Goal: Task Accomplishment & Management: Use online tool/utility

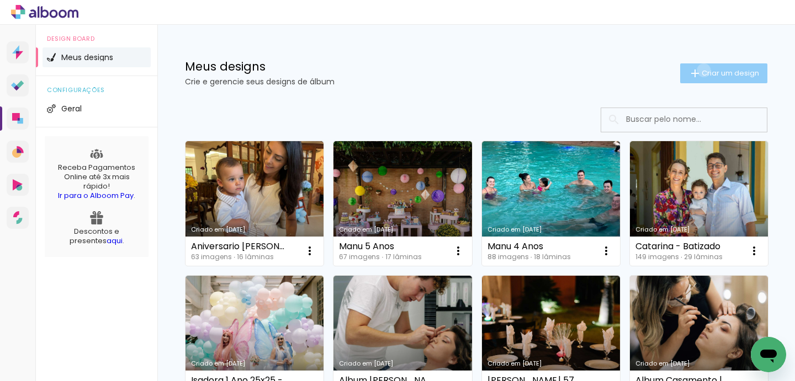
click at [701, 70] on span "Criar um design" at bounding box center [729, 73] width 57 height 7
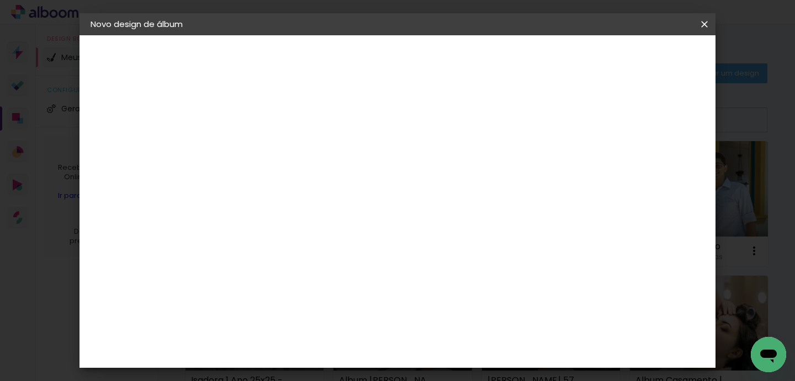
click at [271, 153] on input at bounding box center [271, 148] width 0 height 17
type input "Nathalia e [PERSON_NAME] 30x30"
type paper-input "Nathalia e [PERSON_NAME] 30x30"
click at [0, 0] on slot "Avançar" at bounding box center [0, 0] width 0 height 0
click at [312, 212] on input at bounding box center [298, 210] width 111 height 14
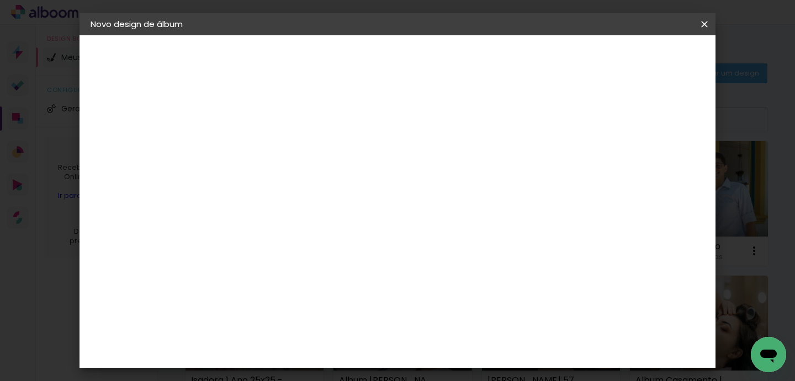
type input "dueto"
type paper-input "dueto"
click at [290, 248] on div "Dueto" at bounding box center [277, 249] width 26 height 9
click at [332, 254] on paper-item "Dueto" at bounding box center [287, 249] width 97 height 24
click at [0, 0] on slot "Avançar" at bounding box center [0, 0] width 0 height 0
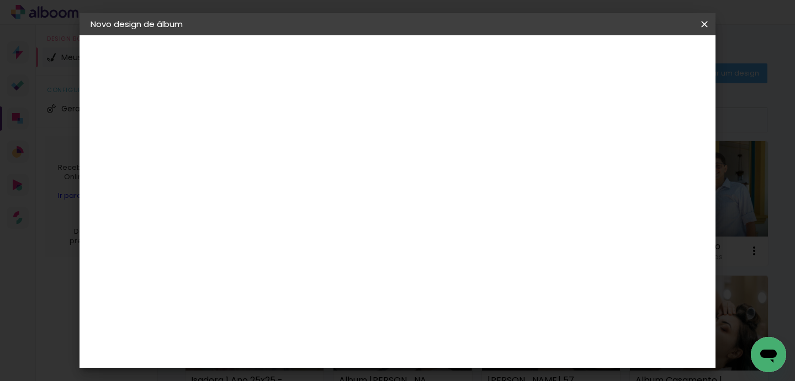
scroll to position [153, 0]
click at [0, 0] on slot "Avançar" at bounding box center [0, 0] width 0 height 0
click at [467, 117] on div at bounding box center [462, 119] width 10 height 10
type paper-checkbox "on"
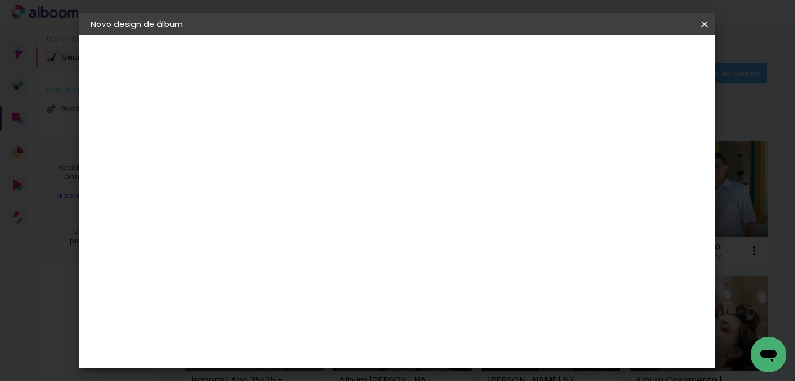
click at [530, 57] on span "Iniciar design" at bounding box center [505, 62] width 49 height 15
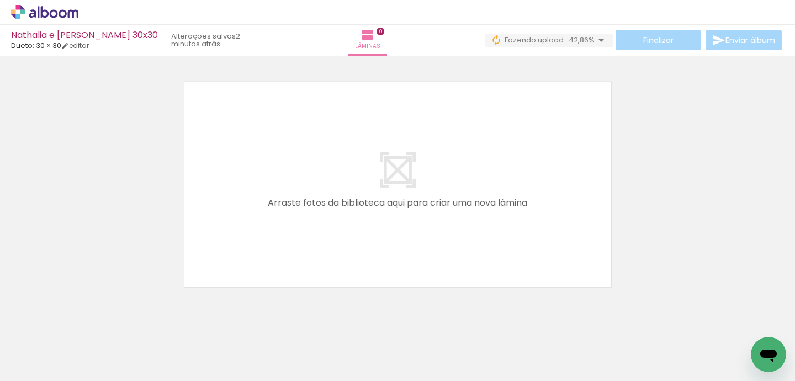
scroll to position [0, 1586]
click at [91, 338] on iron-horizontal-list at bounding box center [79, 346] width 22 height 69
click at [91, 339] on iron-horizontal-list at bounding box center [79, 346] width 22 height 69
click at [91, 337] on iron-horizontal-list at bounding box center [79, 346] width 22 height 69
drag, startPoint x: 629, startPoint y: 329, endPoint x: 636, endPoint y: 317, distance: 14.9
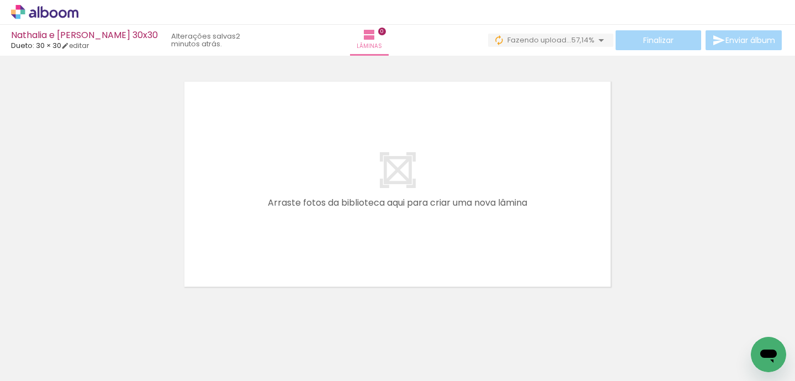
click at [91, 317] on iron-horizontal-list at bounding box center [79, 346] width 22 height 69
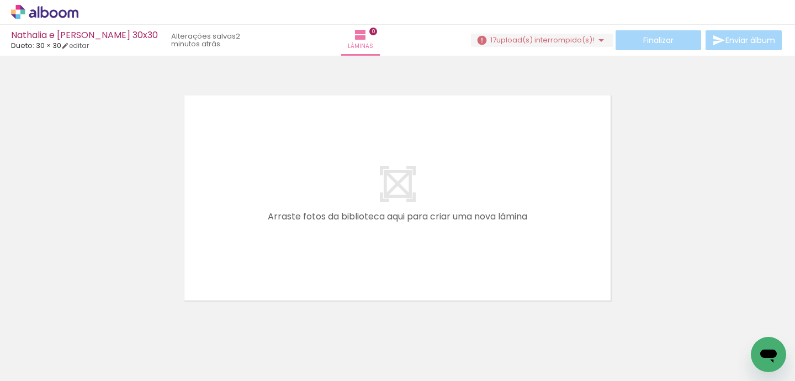
scroll to position [0, 1586]
click at [600, 42] on iron-icon at bounding box center [600, 40] width 13 height 13
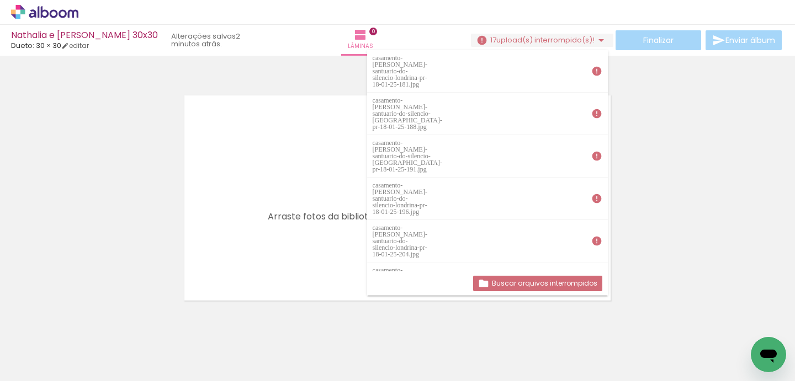
click at [0, 0] on slot "Buscar arquivos interrompidos" at bounding box center [0, 0] width 0 height 0
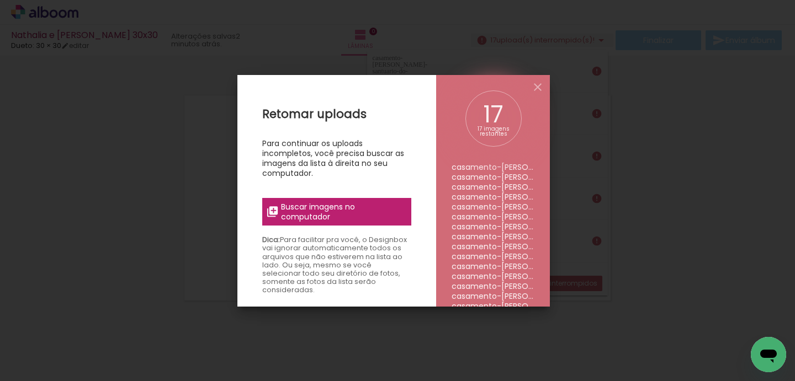
click at [343, 216] on span "Buscar imagens no computador" at bounding box center [342, 212] width 123 height 20
click at [0, 0] on input "file" at bounding box center [0, 0] width 0 height 0
click at [374, 218] on span "Buscar imagens no computador" at bounding box center [342, 212] width 123 height 20
click at [0, 0] on input "file" at bounding box center [0, 0] width 0 height 0
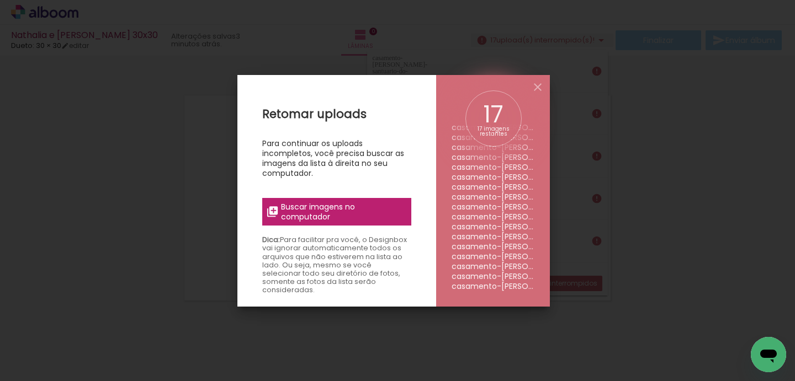
click at [487, 215] on li "casamento-[PERSON_NAME]-santuario-do-silencio-[GEOGRAPHIC_DATA]-pr-18-01-25-228…" at bounding box center [492, 217] width 83 height 10
click at [537, 86] on iron-icon at bounding box center [537, 87] width 13 height 13
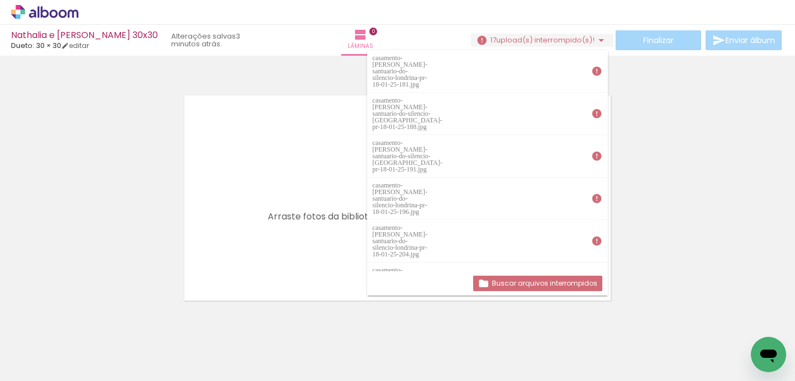
click at [649, 100] on div at bounding box center [397, 184] width 795 height 249
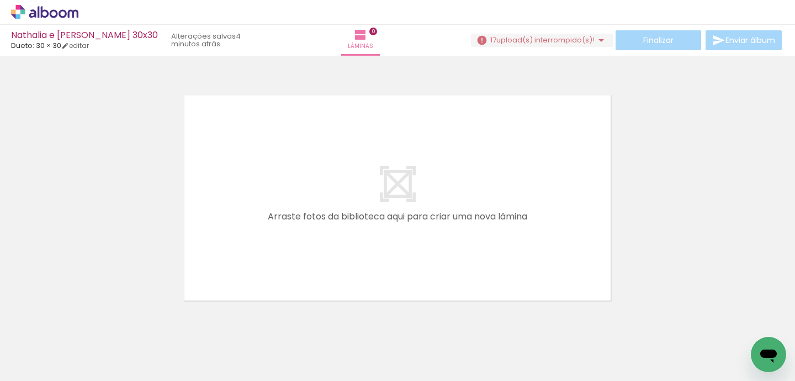
scroll to position [0, 0]
click at [594, 38] on iron-icon at bounding box center [600, 40] width 13 height 13
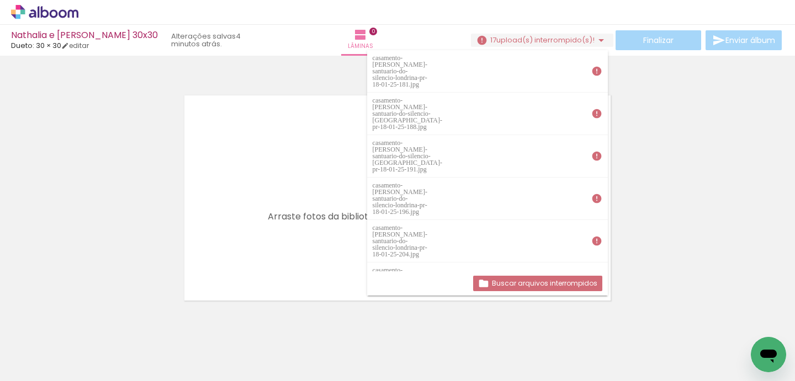
click at [0, 0] on slot "Buscar arquivos interrompidos" at bounding box center [0, 0] width 0 height 0
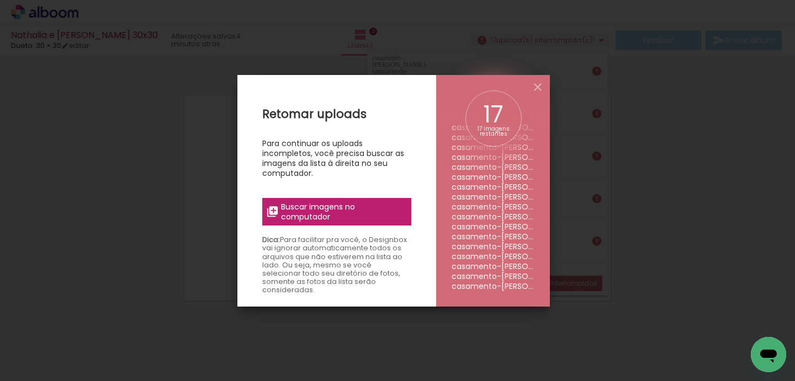
click at [365, 213] on span "Buscar imagens no computador" at bounding box center [342, 212] width 123 height 20
click at [0, 0] on input "file" at bounding box center [0, 0] width 0 height 0
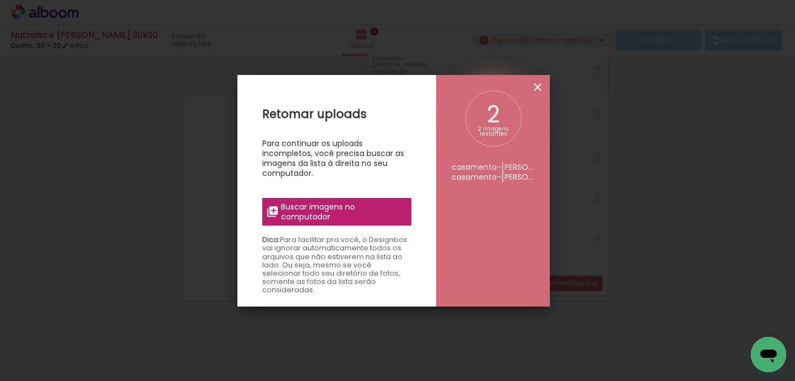
click at [537, 87] on iron-icon at bounding box center [537, 87] width 13 height 13
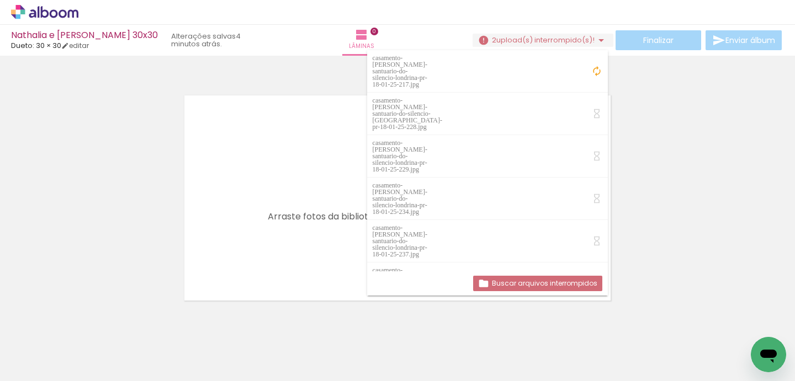
click at [635, 127] on div at bounding box center [397, 184] width 795 height 249
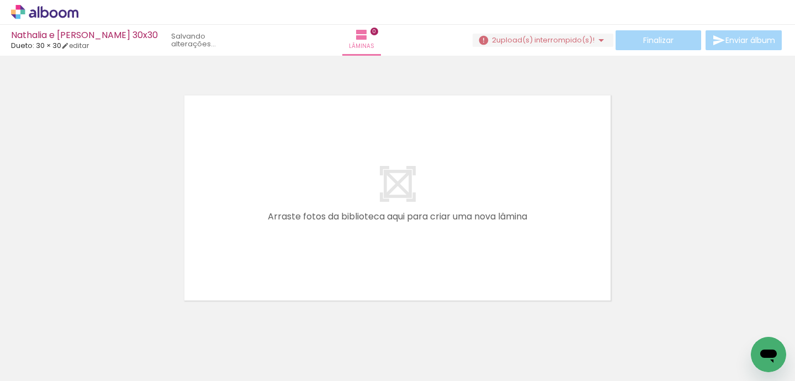
scroll to position [0, 1586]
click at [608, 325] on iron-icon at bounding box center [602, 322] width 12 height 12
click at [730, 323] on iron-icon at bounding box center [726, 322] width 12 height 12
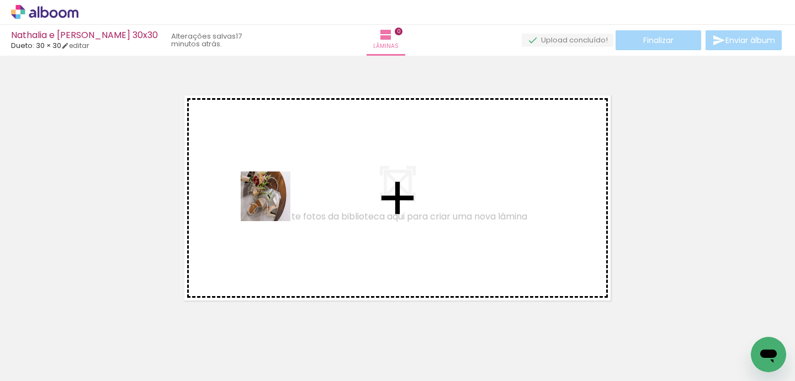
drag, startPoint x: 128, startPoint y: 340, endPoint x: 286, endPoint y: 200, distance: 211.1
click at [286, 197] on quentale-workspace at bounding box center [397, 190] width 795 height 381
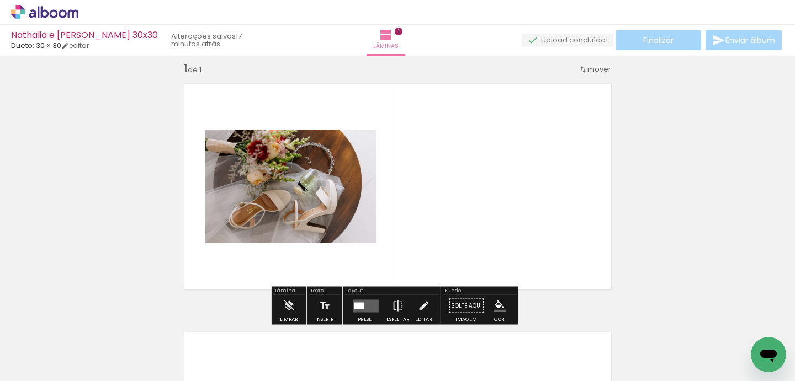
scroll to position [14, 0]
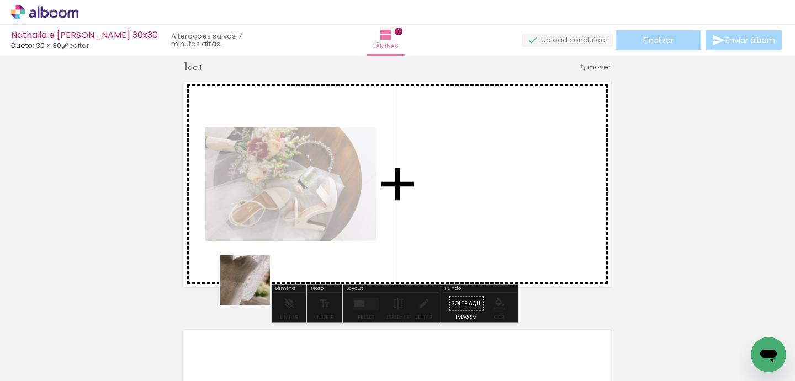
drag, startPoint x: 233, startPoint y: 352, endPoint x: 295, endPoint y: 187, distance: 175.5
click at [292, 169] on quentale-workspace at bounding box center [397, 190] width 795 height 381
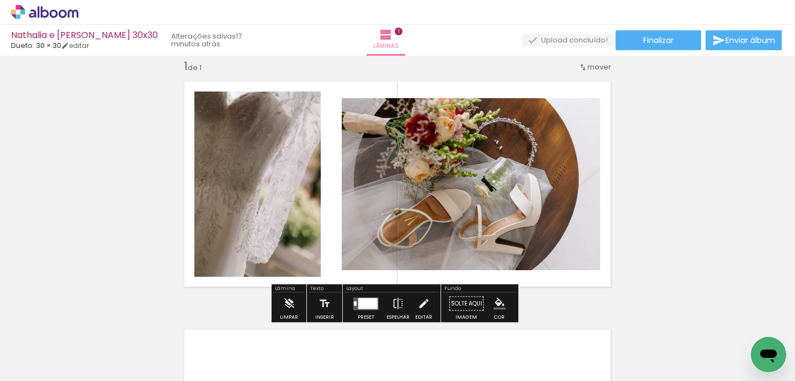
drag, startPoint x: 294, startPoint y: 355, endPoint x: 328, endPoint y: 199, distance: 160.0
click at [328, 193] on quentale-workspace at bounding box center [397, 190] width 795 height 381
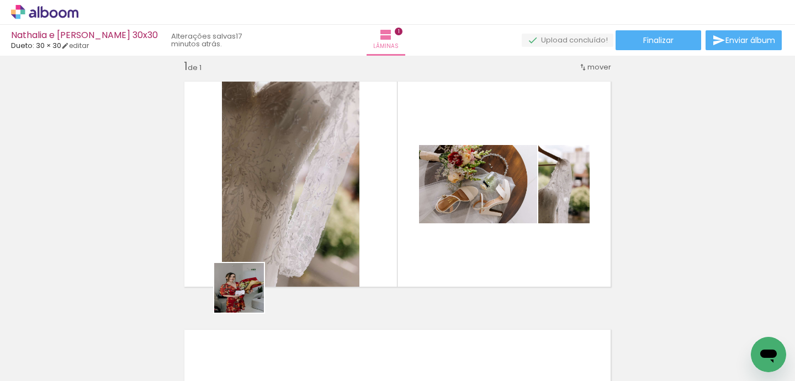
drag, startPoint x: 173, startPoint y: 346, endPoint x: 461, endPoint y: 179, distance: 332.8
click at [440, 186] on quentale-workspace at bounding box center [397, 190] width 795 height 381
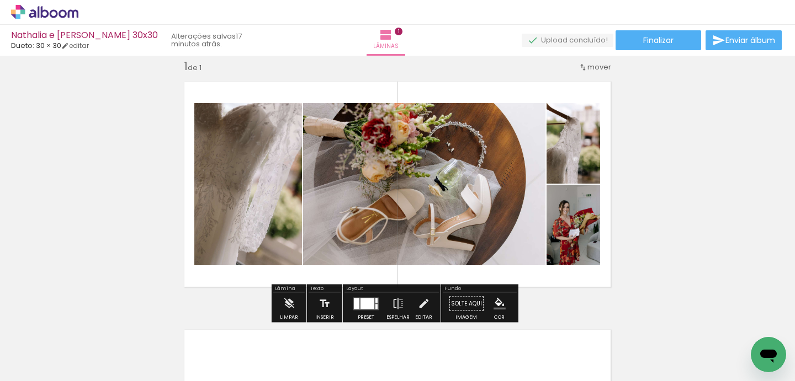
scroll to position [0, 96]
click at [369, 302] on div at bounding box center [367, 303] width 14 height 11
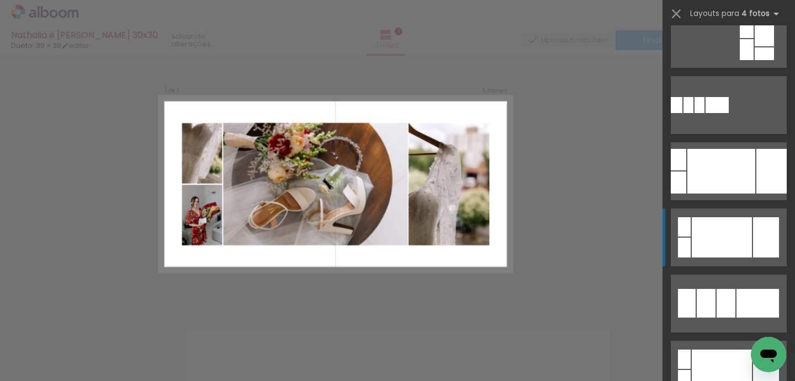
scroll to position [231, 0]
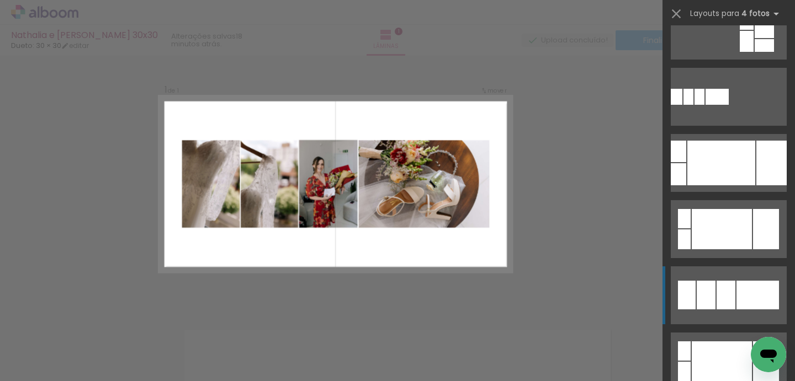
click at [727, 291] on div at bounding box center [725, 295] width 19 height 29
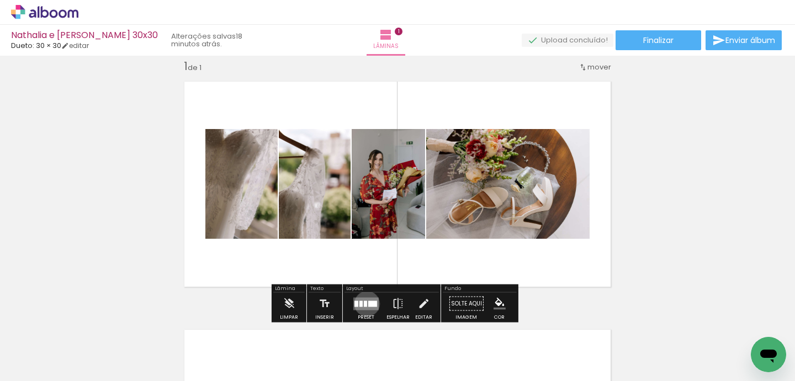
click at [364, 304] on quentale-layouter at bounding box center [365, 303] width 25 height 13
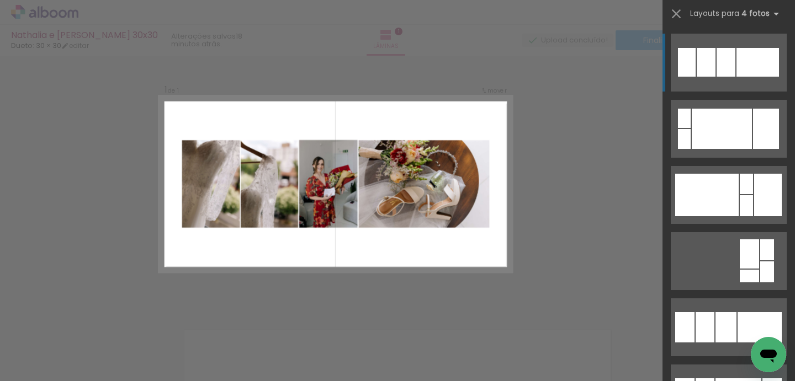
click at [523, 239] on div "Confirmar Cancelar" at bounding box center [397, 303] width 795 height 523
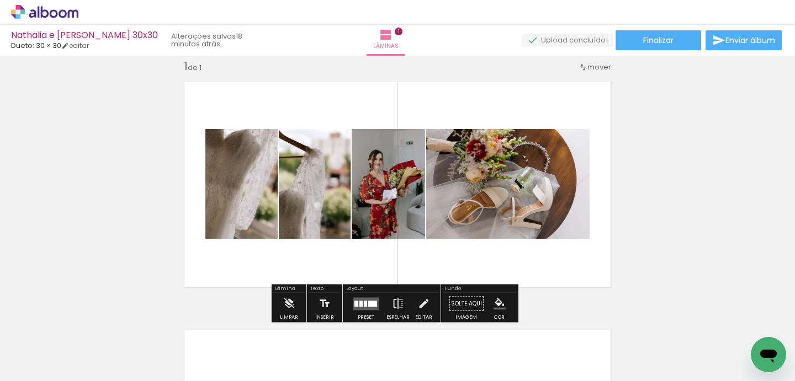
click at [393, 301] on iron-icon at bounding box center [398, 304] width 12 height 22
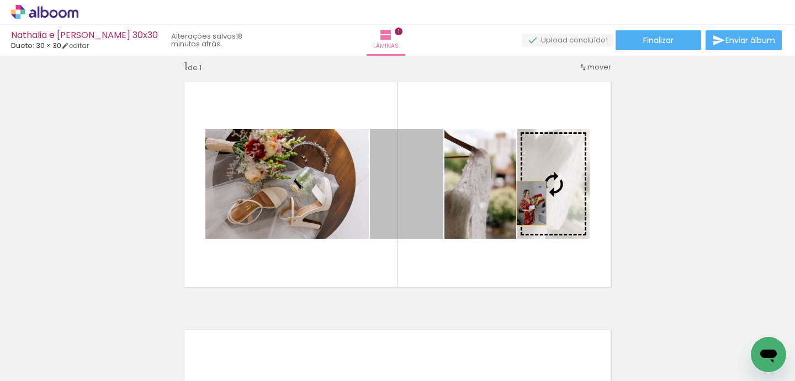
drag, startPoint x: 415, startPoint y: 209, endPoint x: 533, endPoint y: 203, distance: 117.7
click at [0, 0] on slot at bounding box center [0, 0] width 0 height 0
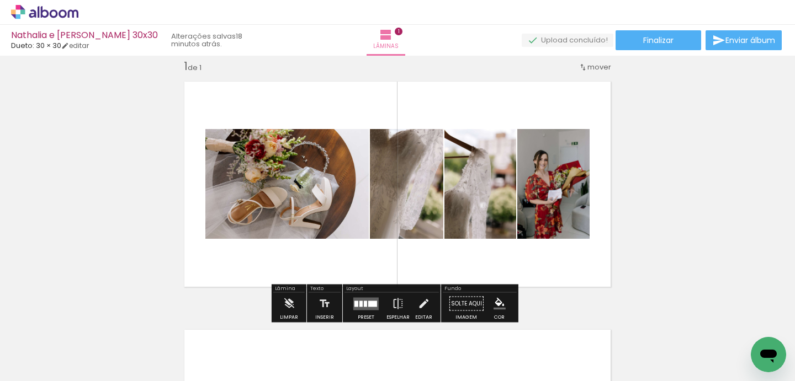
click at [379, 305] on paper-button "Preset" at bounding box center [365, 307] width 35 height 28
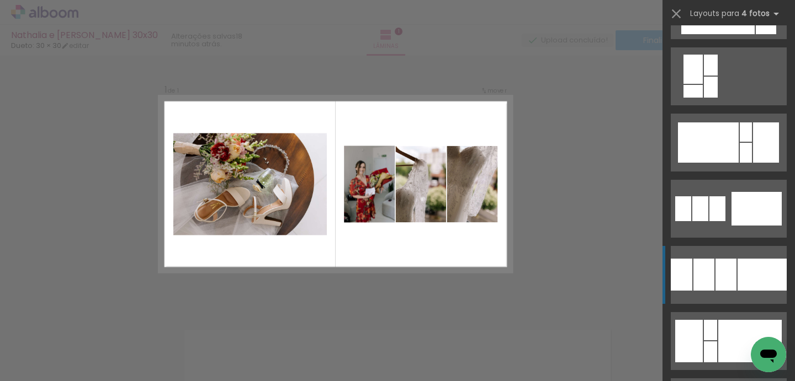
scroll to position [2637, 0]
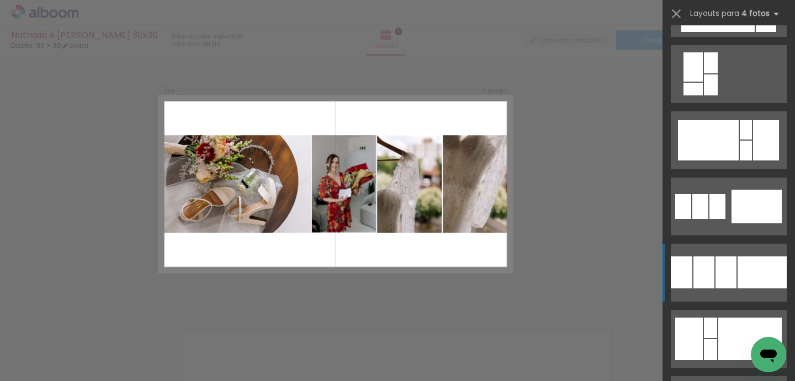
click at [741, 276] on div at bounding box center [761, 273] width 49 height 32
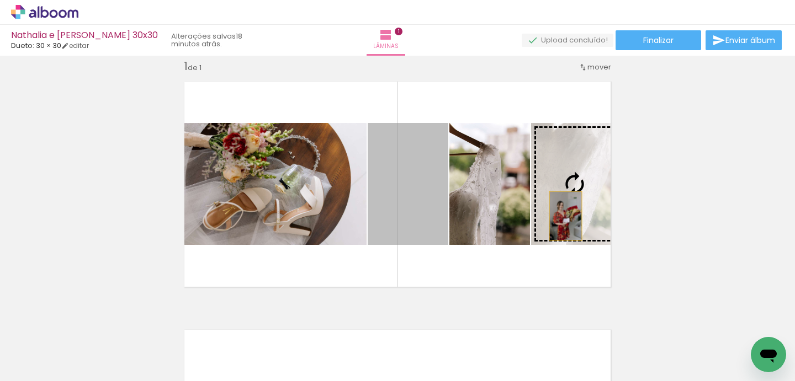
drag, startPoint x: 435, startPoint y: 221, endPoint x: 567, endPoint y: 216, distance: 132.5
click at [0, 0] on slot at bounding box center [0, 0] width 0 height 0
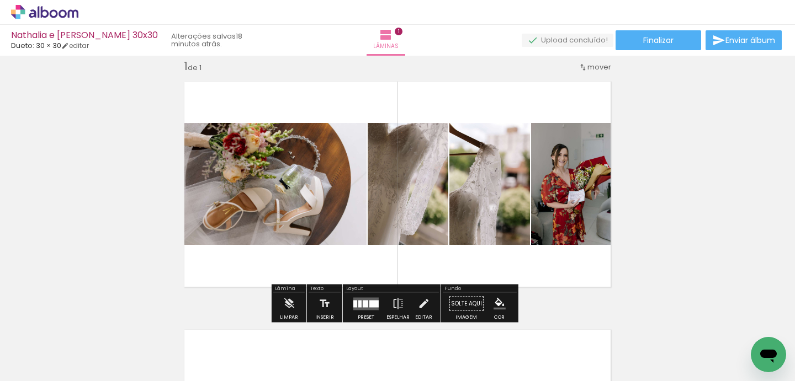
click at [645, 231] on div "Inserir lâmina 1 de 1" at bounding box center [397, 294] width 795 height 497
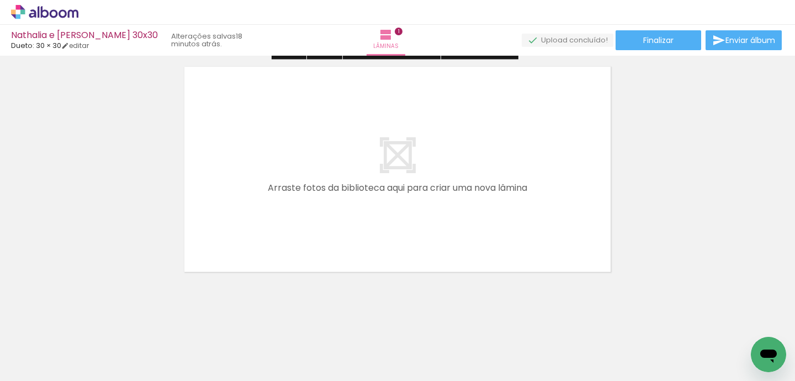
scroll to position [283, 0]
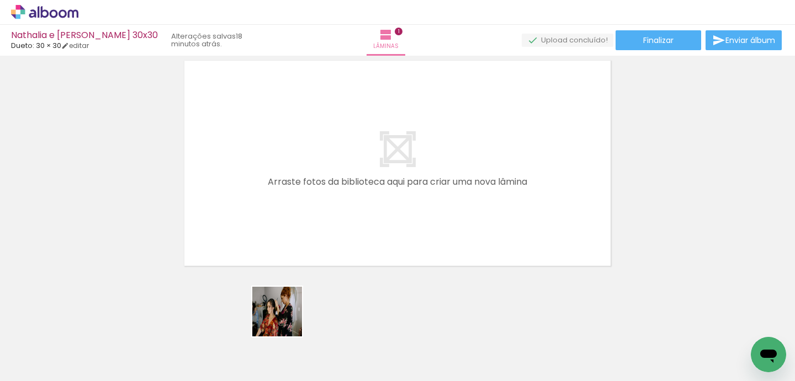
drag, startPoint x: 273, startPoint y: 344, endPoint x: 311, endPoint y: 233, distance: 116.8
click at [310, 227] on quentale-workspace at bounding box center [397, 190] width 795 height 381
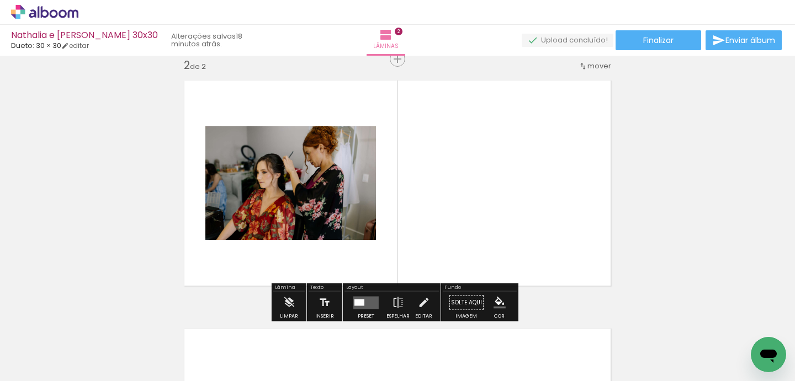
scroll to position [262, 0]
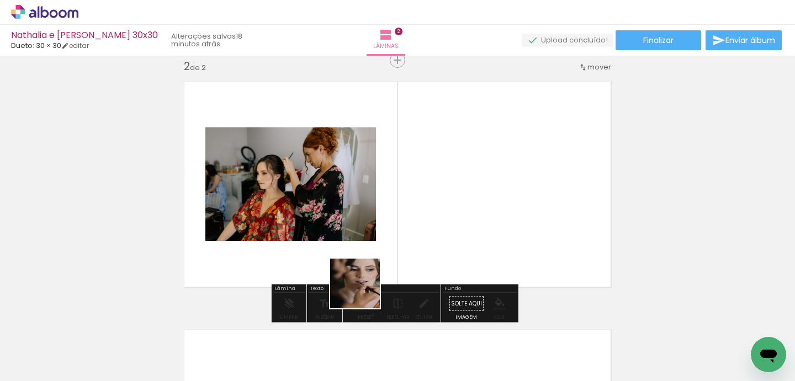
drag, startPoint x: 332, startPoint y: 339, endPoint x: 412, endPoint y: 236, distance: 131.4
click at [410, 219] on quentale-workspace at bounding box center [397, 190] width 795 height 381
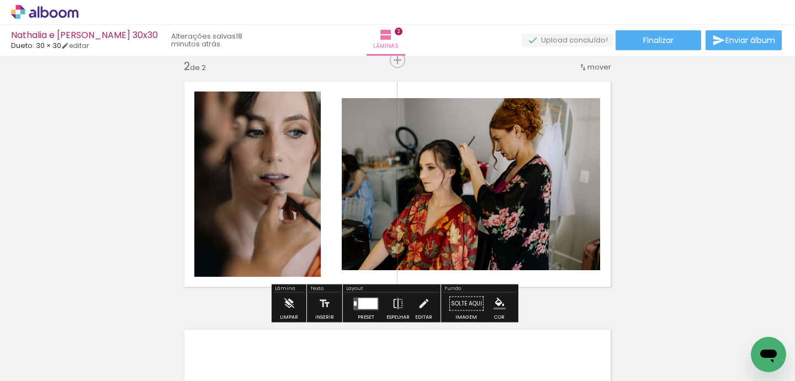
drag, startPoint x: 396, startPoint y: 349, endPoint x: 451, endPoint y: 210, distance: 149.4
click at [449, 215] on quentale-workspace at bounding box center [397, 190] width 795 height 381
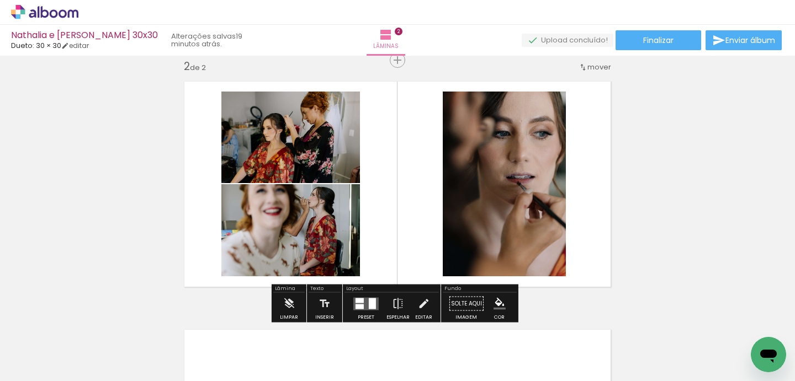
drag, startPoint x: 485, startPoint y: 235, endPoint x: 493, endPoint y: 206, distance: 29.3
click at [492, 206] on quentale-workspace at bounding box center [397, 190] width 795 height 381
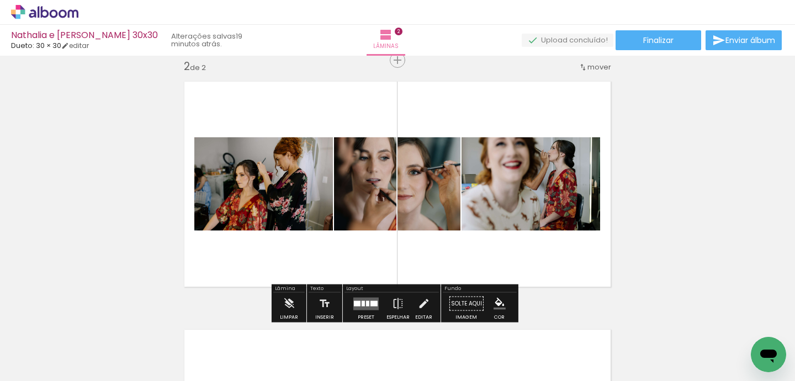
click at [368, 307] on quentale-layouter at bounding box center [365, 303] width 25 height 13
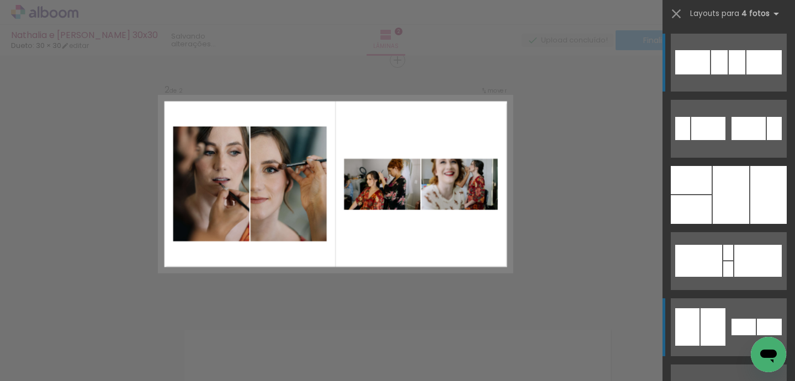
scroll to position [109, 0]
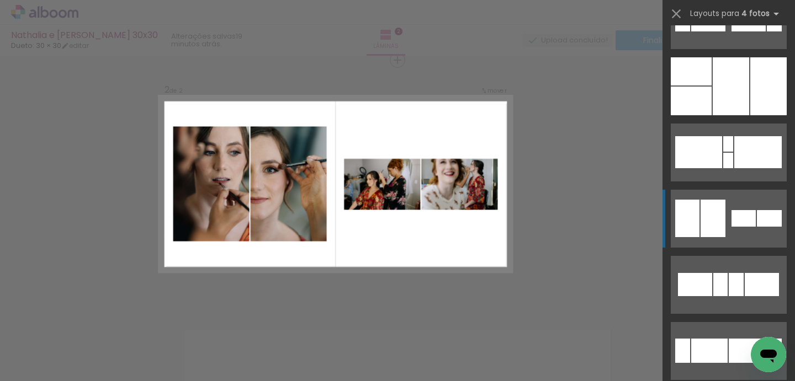
click at [726, 225] on quentale-layouter at bounding box center [728, 219] width 116 height 58
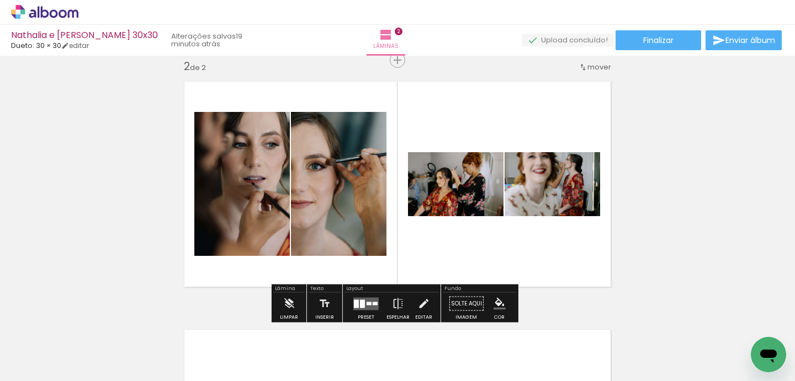
click at [366, 303] on div at bounding box center [368, 303] width 5 height 3
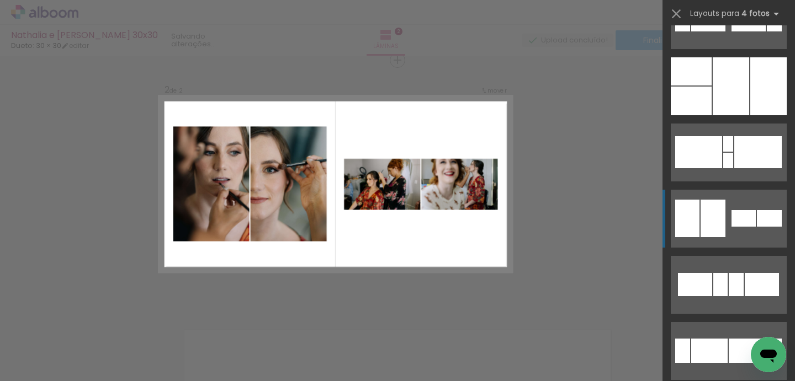
scroll to position [265, 0]
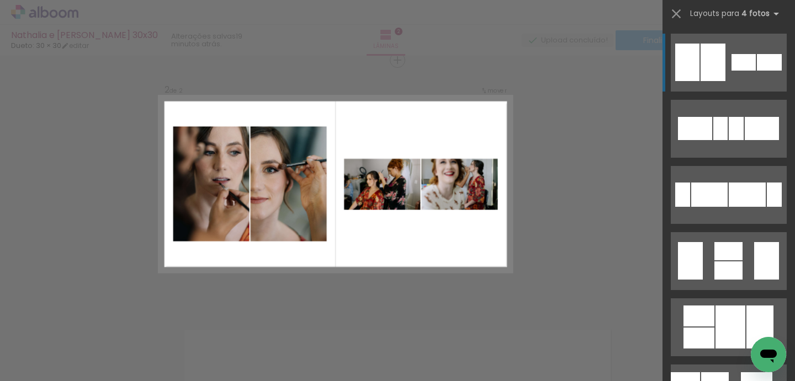
click at [373, 295] on div "Confirmar Cancelar" at bounding box center [397, 179] width 795 height 771
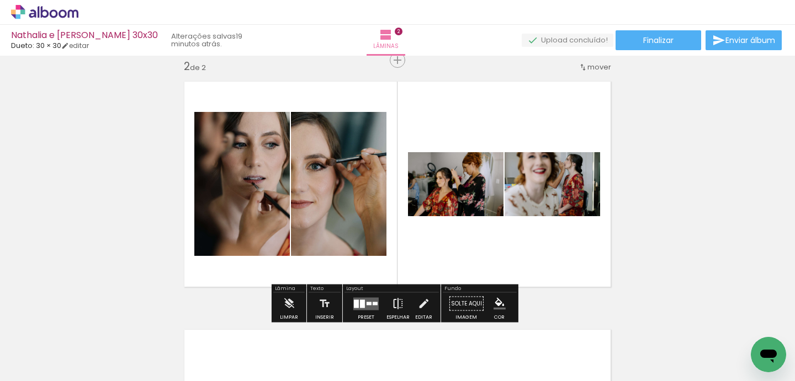
click at [392, 300] on iron-icon at bounding box center [398, 304] width 12 height 22
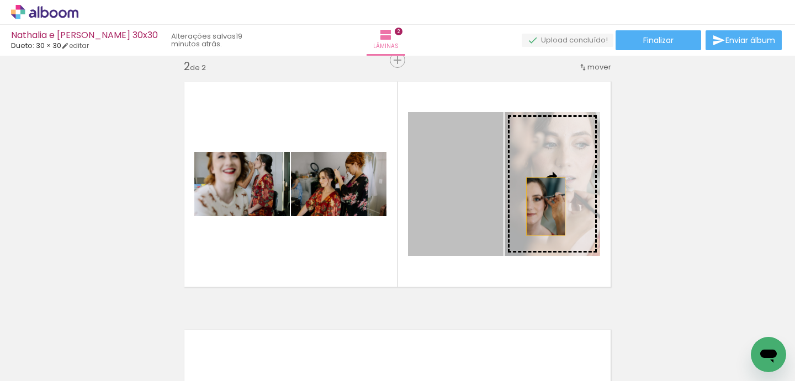
drag, startPoint x: 448, startPoint y: 211, endPoint x: 558, endPoint y: 206, distance: 110.0
click at [0, 0] on slot at bounding box center [0, 0] width 0 height 0
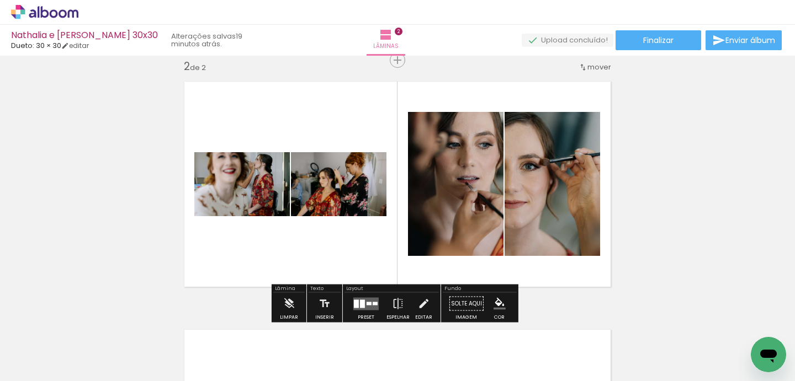
click at [366, 302] on div at bounding box center [368, 303] width 5 height 3
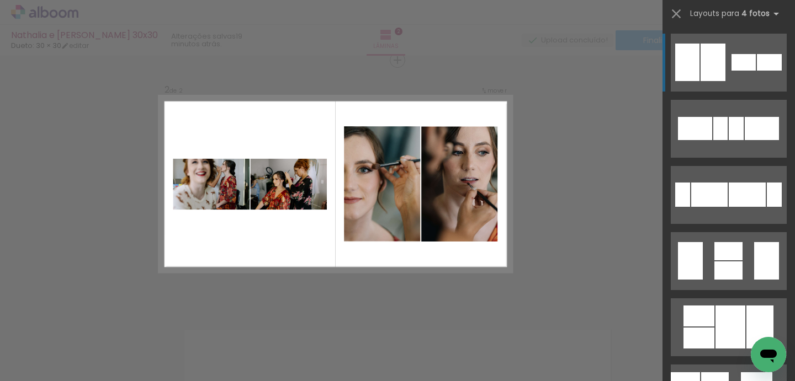
click at [588, 242] on div "Confirmar Cancelar" at bounding box center [397, 179] width 795 height 771
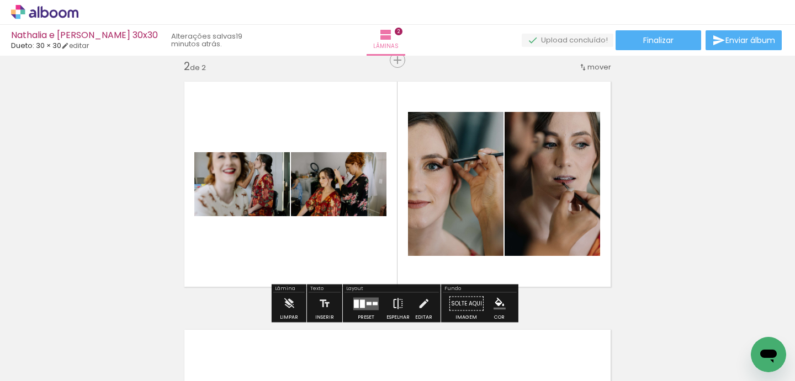
click at [396, 306] on iron-icon at bounding box center [398, 304] width 12 height 22
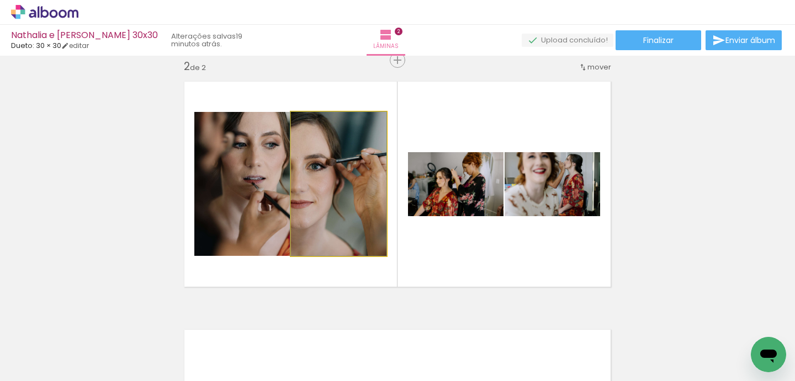
drag, startPoint x: 333, startPoint y: 200, endPoint x: 244, endPoint y: 203, distance: 88.3
click at [0, 0] on slot at bounding box center [0, 0] width 0 height 0
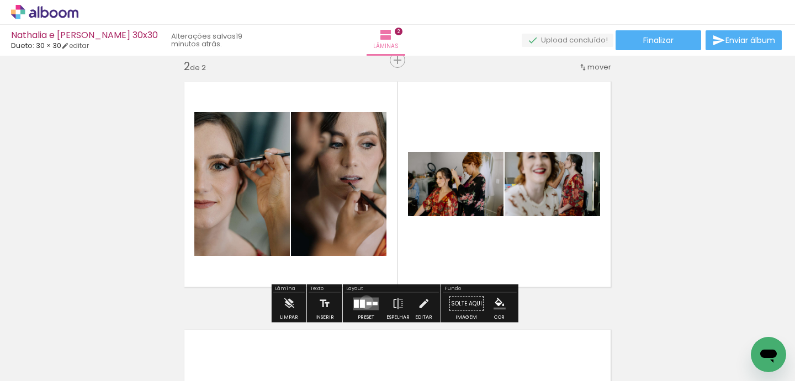
click at [366, 302] on div at bounding box center [368, 303] width 5 height 3
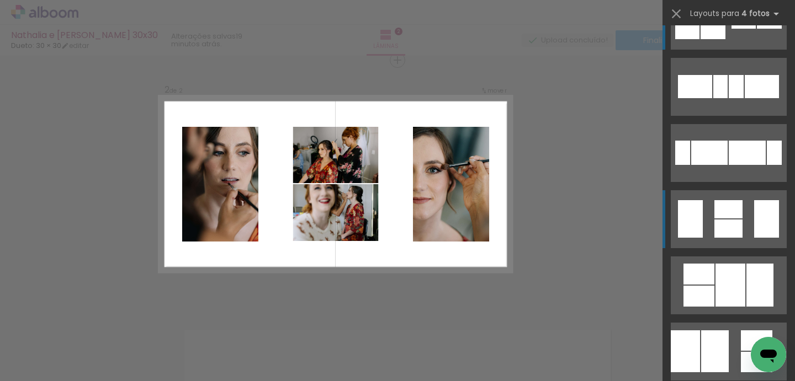
scroll to position [312, 0]
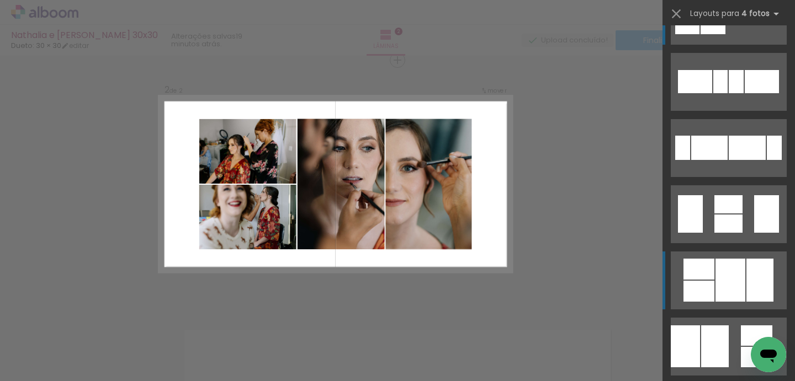
click at [719, 274] on div at bounding box center [730, 280] width 30 height 43
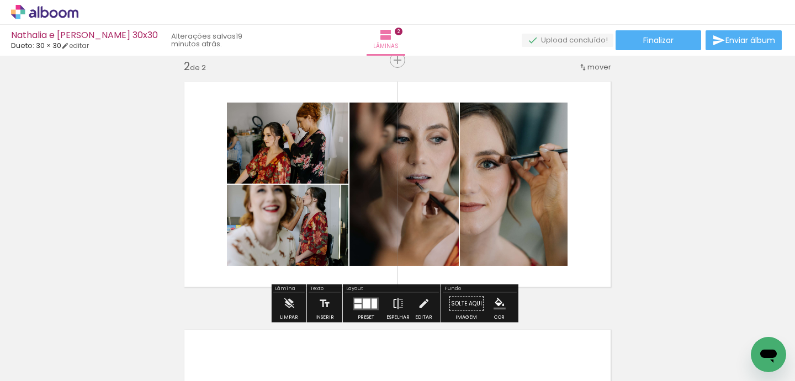
click at [396, 301] on iron-icon at bounding box center [398, 304] width 12 height 22
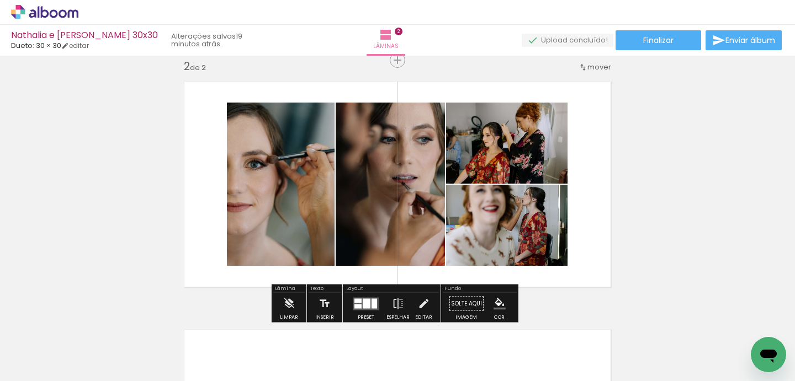
click at [371, 304] on div at bounding box center [374, 304] width 6 height 10
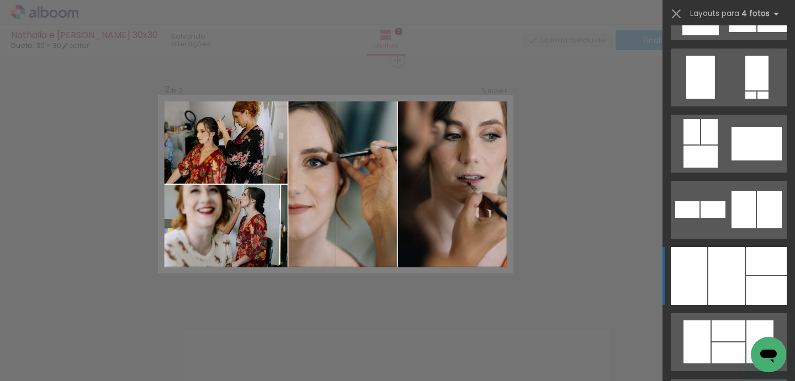
scroll to position [785, 0]
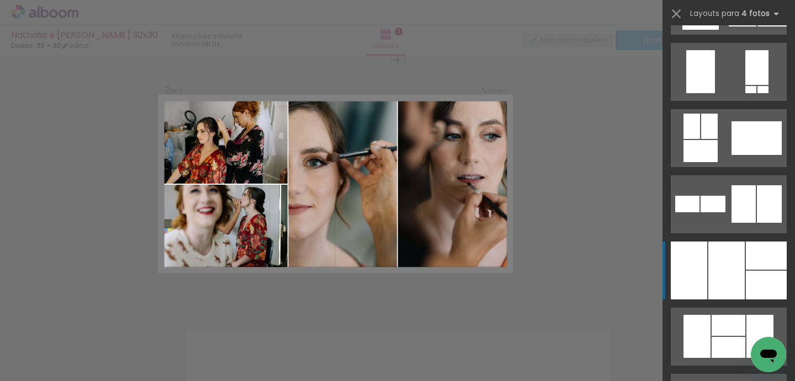
click at [723, 263] on div at bounding box center [726, 271] width 36 height 58
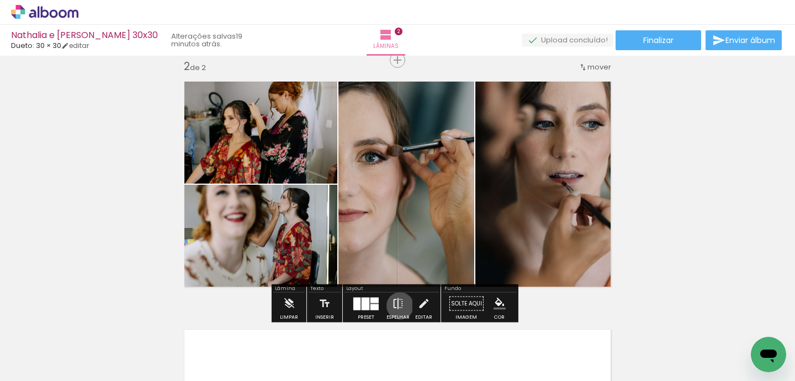
click at [397, 306] on iron-icon at bounding box center [398, 304] width 12 height 22
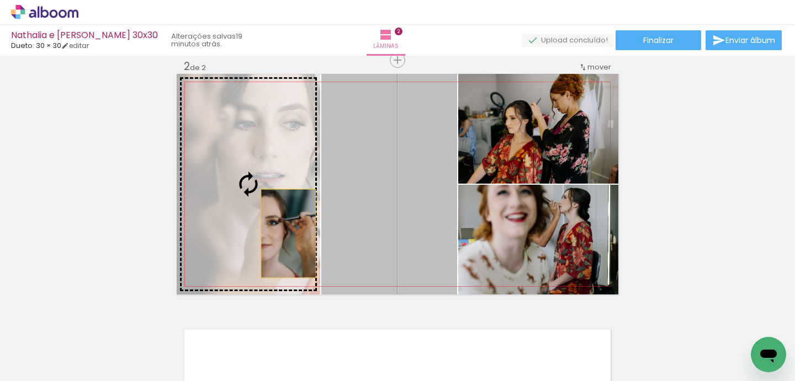
drag, startPoint x: 371, startPoint y: 231, endPoint x: 284, endPoint y: 233, distance: 87.2
click at [0, 0] on slot at bounding box center [0, 0] width 0 height 0
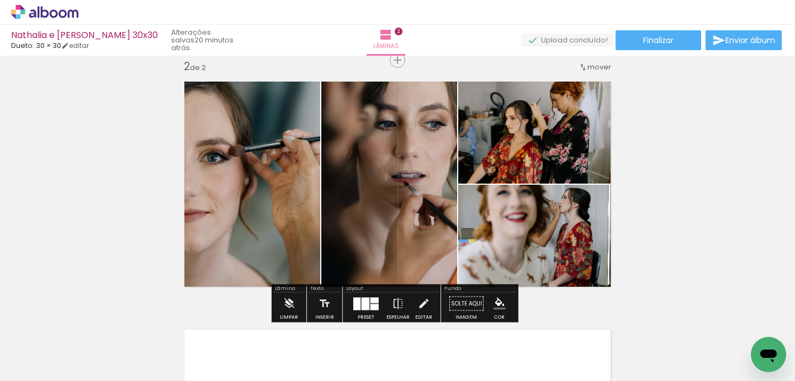
click at [370, 305] on div at bounding box center [374, 307] width 8 height 6
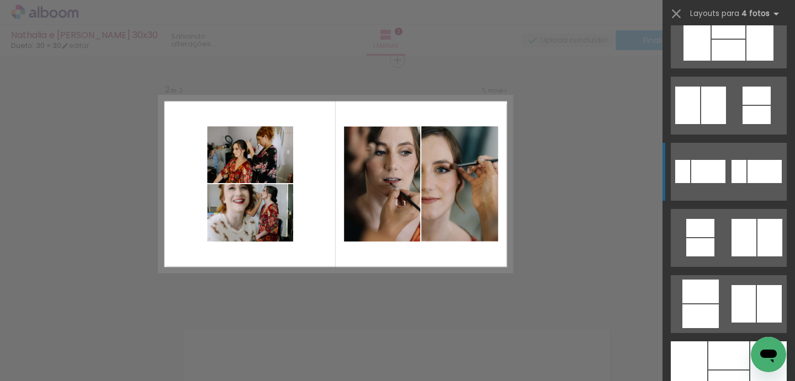
scroll to position [1084, 0]
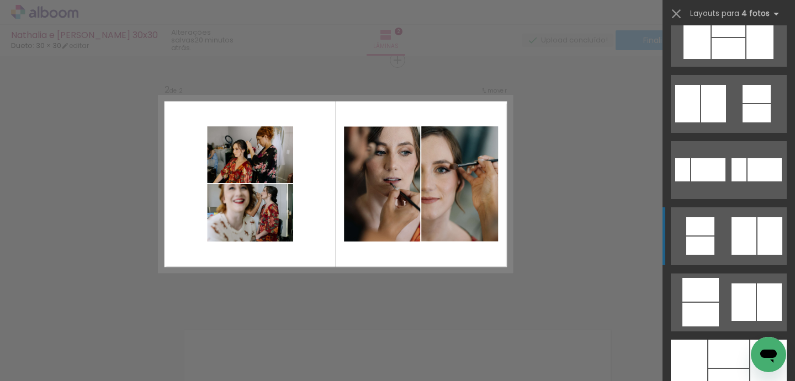
click at [741, 240] on div at bounding box center [743, 236] width 25 height 38
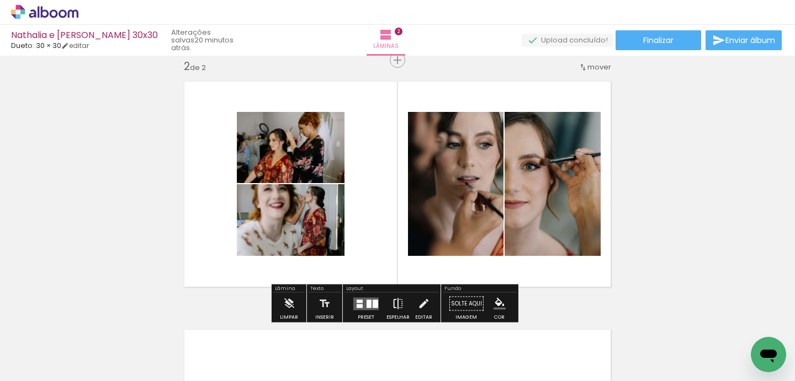
click at [392, 303] on iron-icon at bounding box center [398, 304] width 12 height 22
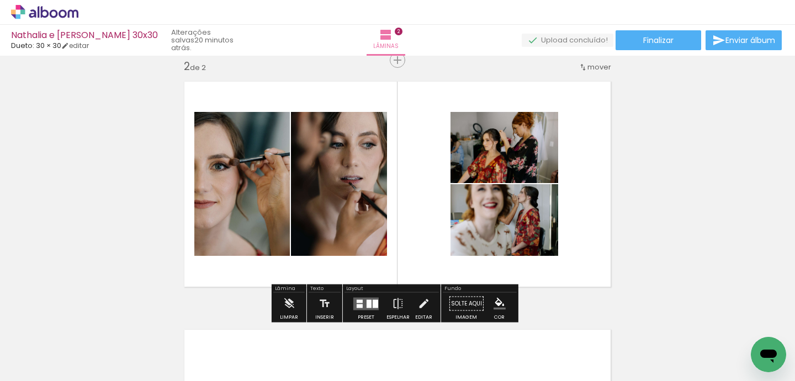
click at [615, 205] on div "Inserir lâmina 1 de 2 Inserir lâmina 2 de 2" at bounding box center [397, 170] width 795 height 746
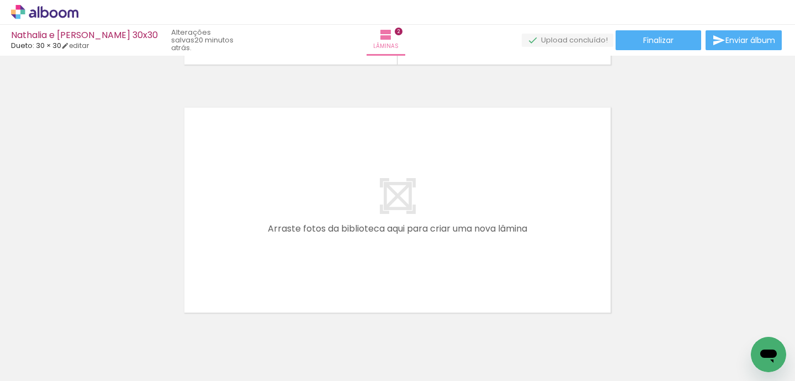
scroll to position [0, 407]
click at [248, 215] on quentale-workspace at bounding box center [397, 190] width 795 height 381
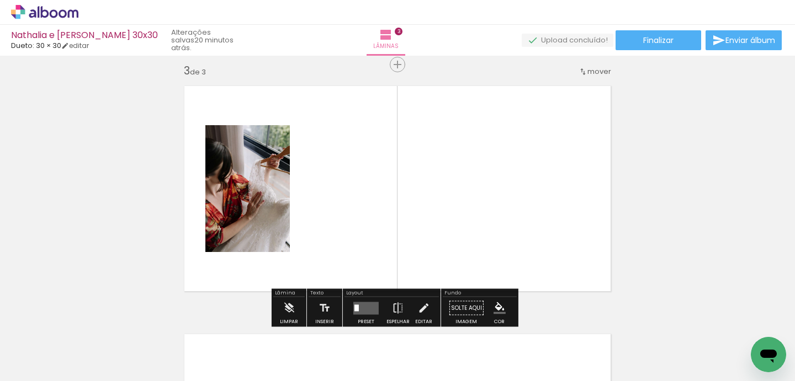
scroll to position [510, 0]
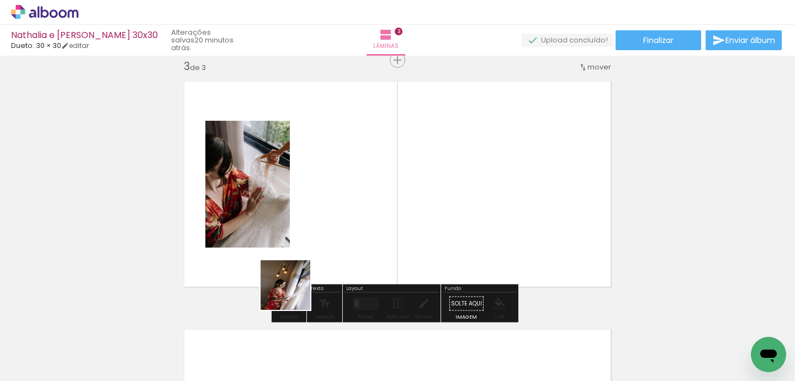
click at [338, 211] on quentale-workspace at bounding box center [397, 190] width 795 height 381
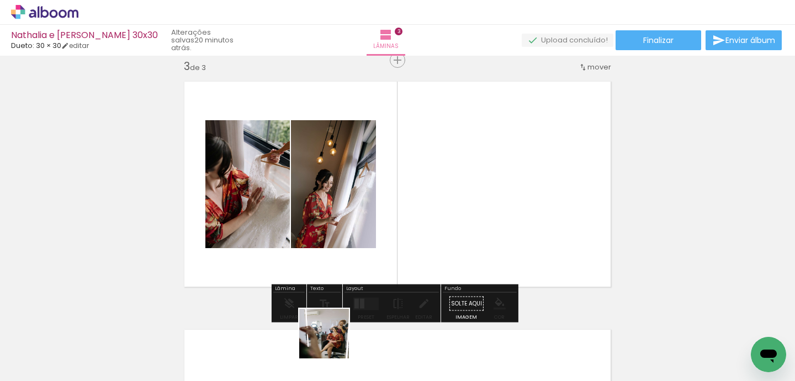
drag, startPoint x: 332, startPoint y: 342, endPoint x: 408, endPoint y: 237, distance: 129.6
click at [412, 221] on quentale-workspace at bounding box center [397, 190] width 795 height 381
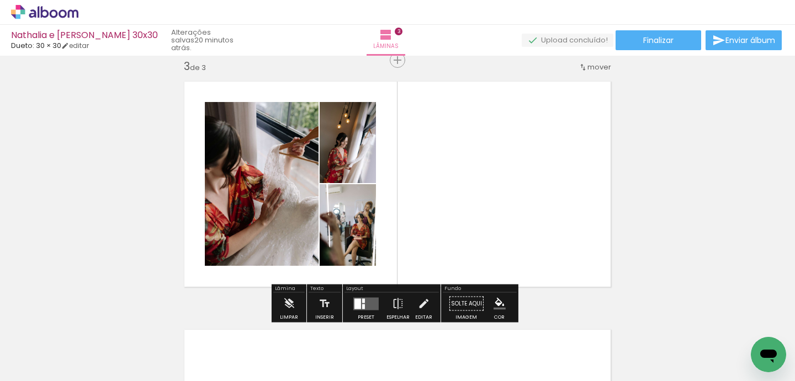
drag, startPoint x: 450, startPoint y: 274, endPoint x: 480, endPoint y: 227, distance: 54.8
click at [480, 226] on quentale-workspace at bounding box center [397, 190] width 795 height 381
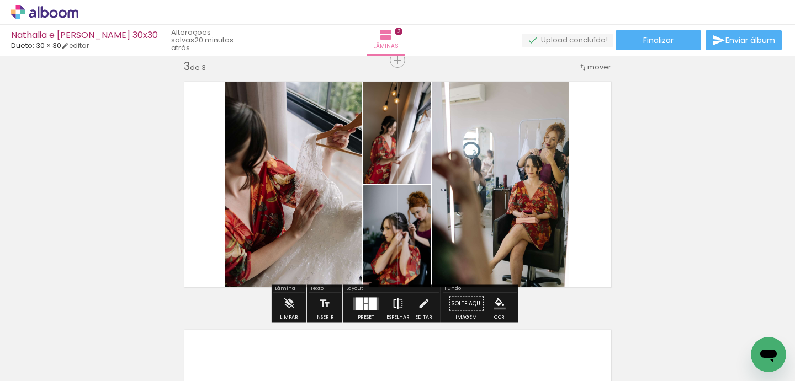
click at [400, 306] on iron-icon at bounding box center [398, 304] width 12 height 22
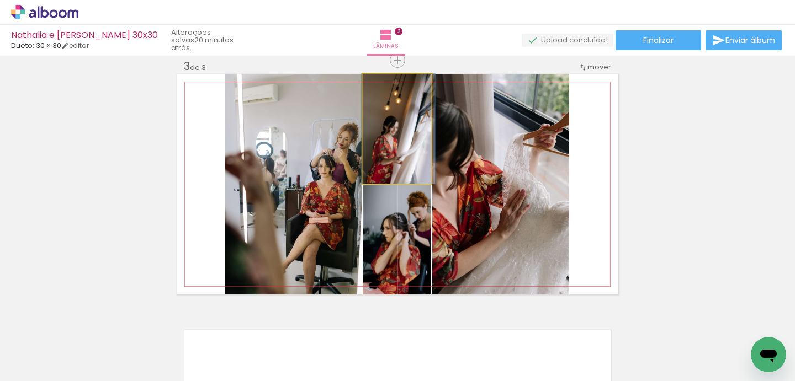
drag, startPoint x: 406, startPoint y: 149, endPoint x: 413, endPoint y: 261, distance: 112.3
click at [0, 0] on slot at bounding box center [0, 0] width 0 height 0
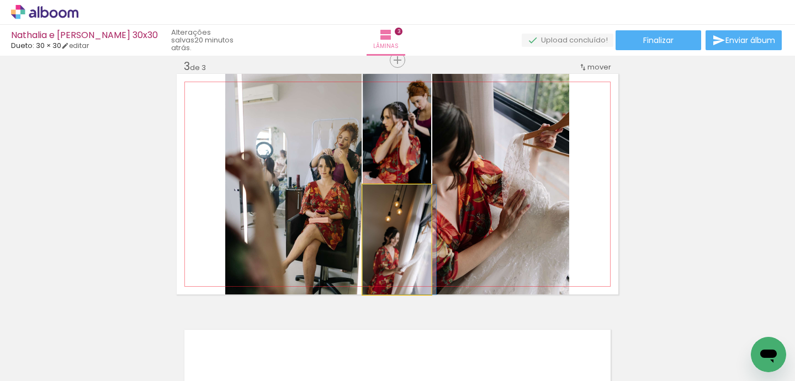
drag, startPoint x: 412, startPoint y: 254, endPoint x: 470, endPoint y: 232, distance: 62.2
click at [0, 0] on slot at bounding box center [0, 0] width 0 height 0
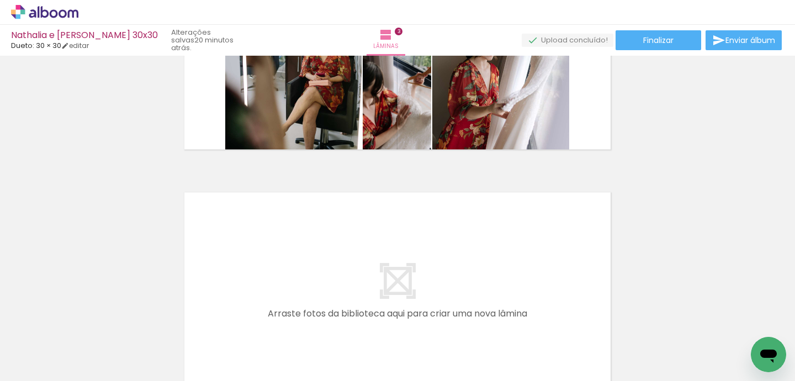
scroll to position [780, 0]
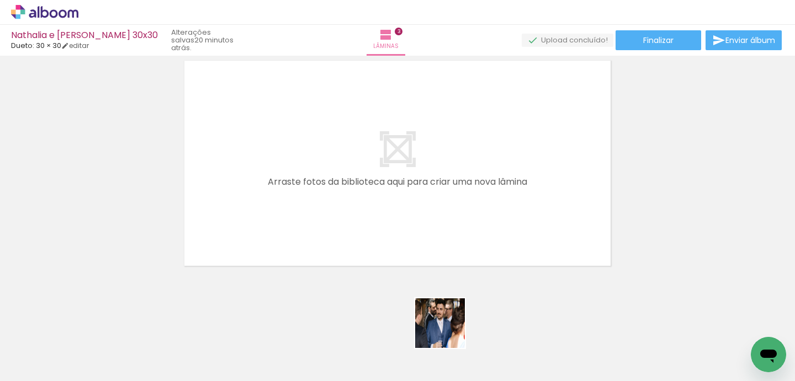
drag, startPoint x: 455, startPoint y: 343, endPoint x: 430, endPoint y: 255, distance: 91.7
click at [392, 212] on quentale-workspace at bounding box center [397, 190] width 795 height 381
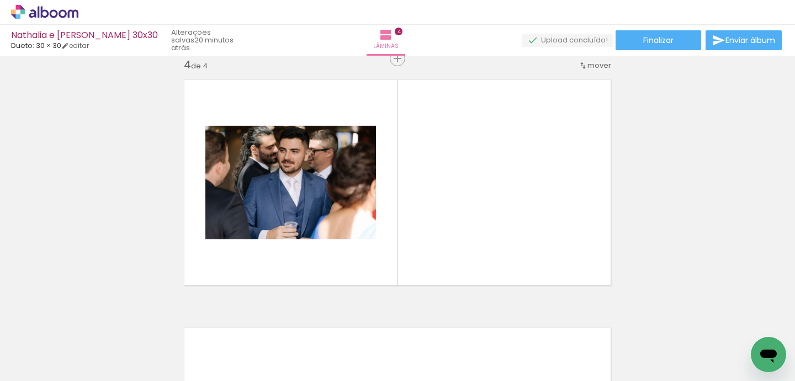
scroll to position [759, 0]
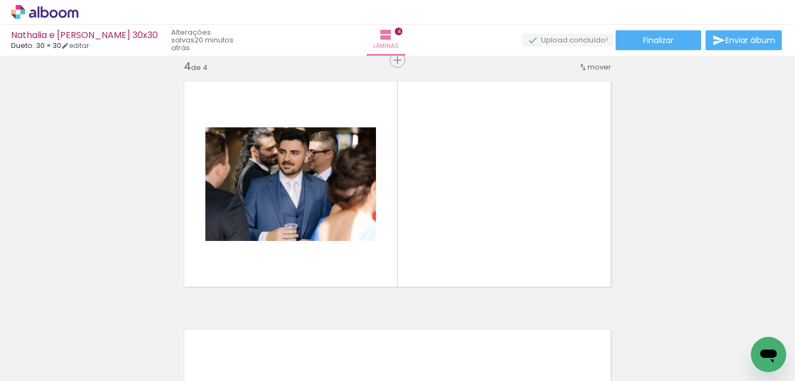
drag, startPoint x: 504, startPoint y: 272, endPoint x: 519, endPoint y: 256, distance: 21.9
click at [475, 206] on quentale-workspace at bounding box center [397, 190] width 795 height 381
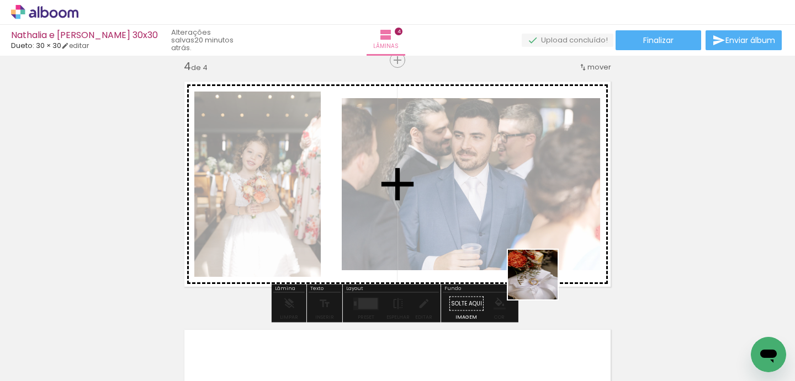
drag, startPoint x: 581, startPoint y: 349, endPoint x: 537, endPoint y: 266, distance: 94.0
click at [521, 246] on quentale-workspace at bounding box center [397, 190] width 795 height 381
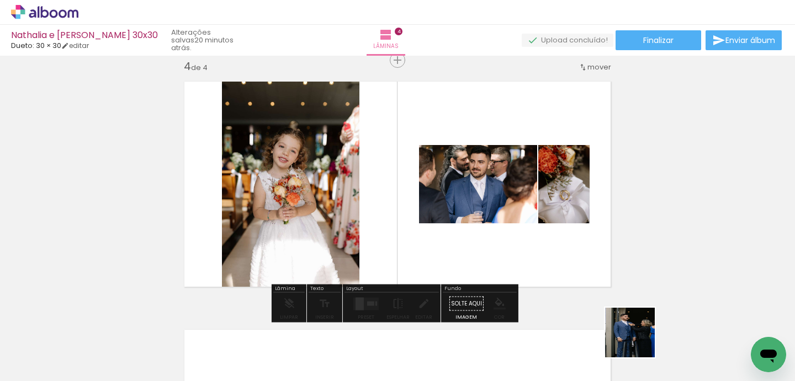
drag, startPoint x: 638, startPoint y: 341, endPoint x: 530, endPoint y: 228, distance: 156.5
click at [522, 217] on quentale-workspace at bounding box center [397, 190] width 795 height 381
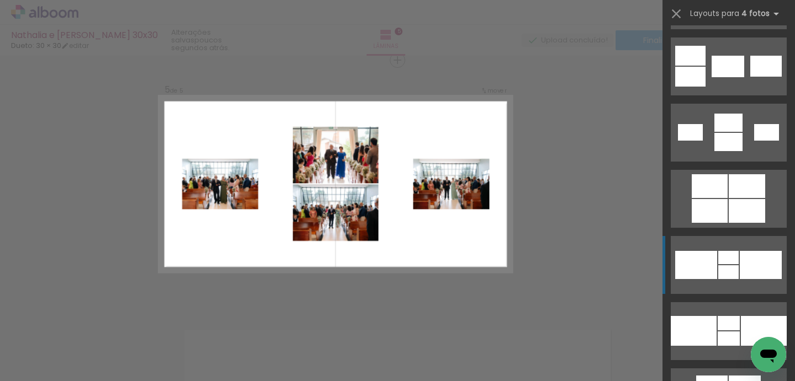
scroll to position [1937, 0]
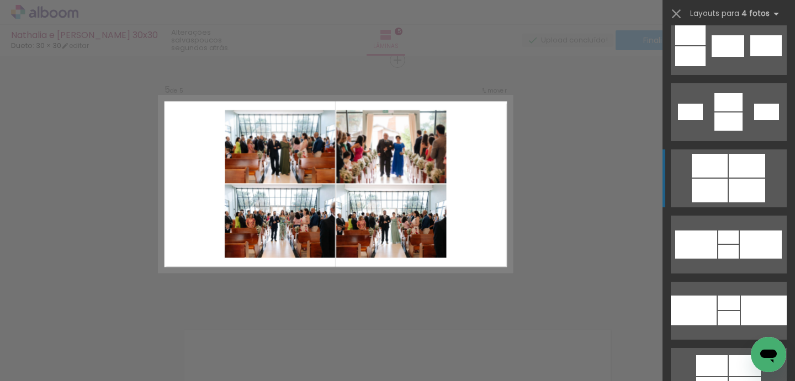
click at [736, 188] on div at bounding box center [746, 191] width 36 height 24
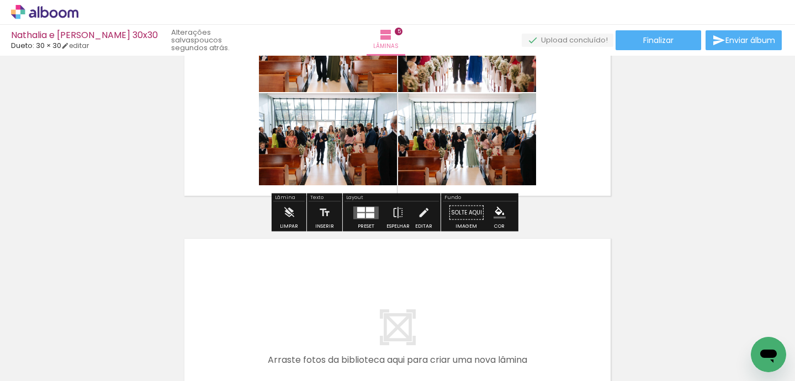
scroll to position [1276, 0]
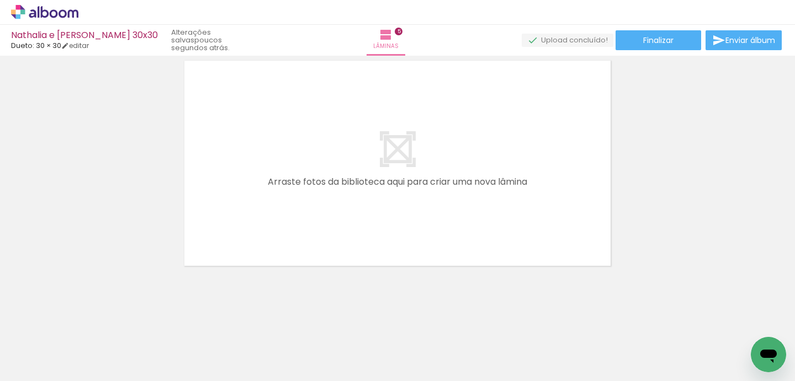
drag, startPoint x: 410, startPoint y: 342, endPoint x: 391, endPoint y: 223, distance: 120.1
click at [374, 199] on quentale-workspace at bounding box center [397, 190] width 795 height 381
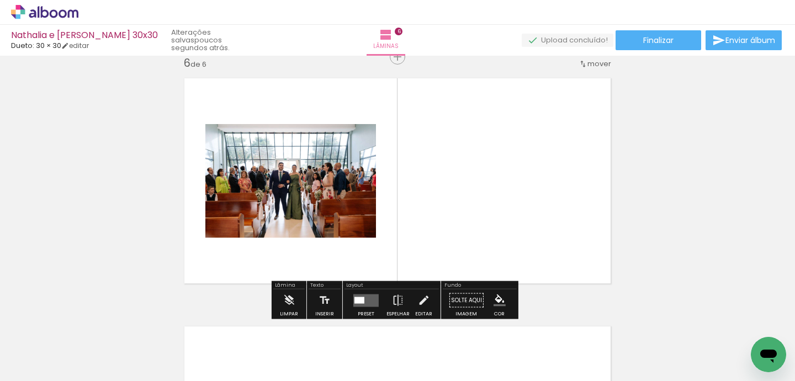
scroll to position [1255, 0]
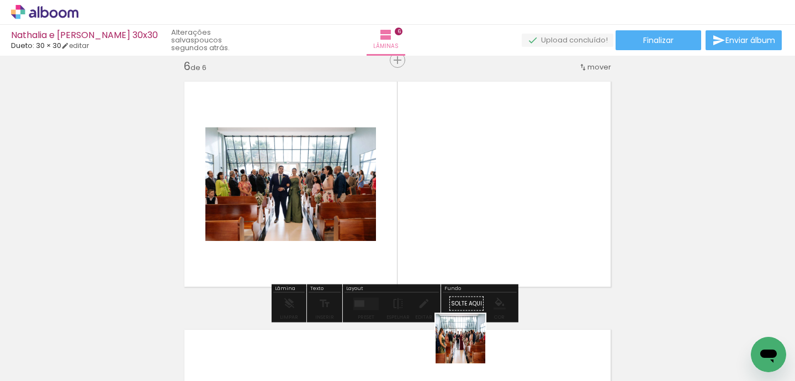
click at [449, 214] on quentale-workspace at bounding box center [397, 190] width 795 height 381
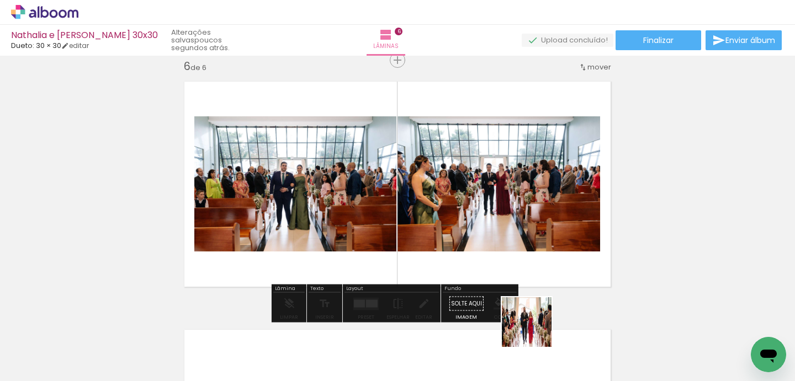
drag, startPoint x: 535, startPoint y: 331, endPoint x: 502, endPoint y: 237, distance: 99.5
click at [487, 210] on quentale-workspace at bounding box center [397, 190] width 795 height 381
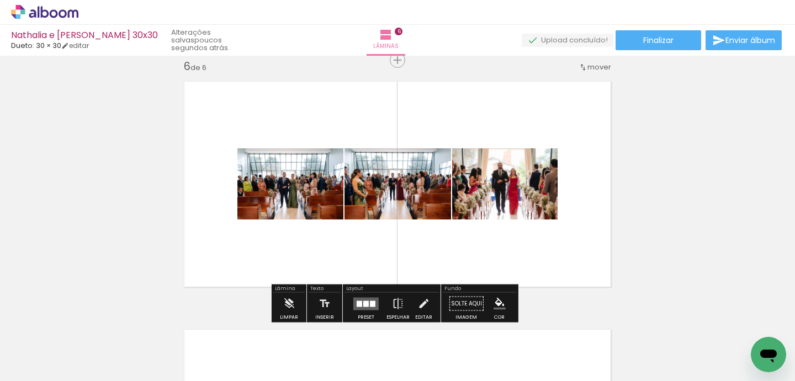
drag, startPoint x: 597, startPoint y: 349, endPoint x: 513, endPoint y: 252, distance: 128.0
click at [496, 234] on quentale-workspace at bounding box center [397, 190] width 795 height 381
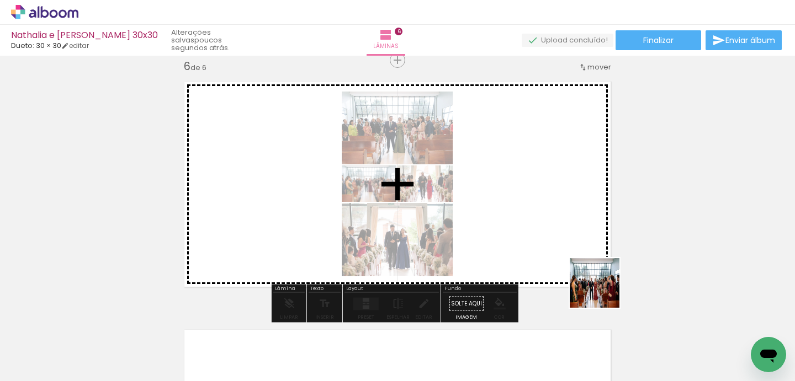
click at [520, 228] on quentale-workspace at bounding box center [397, 190] width 795 height 381
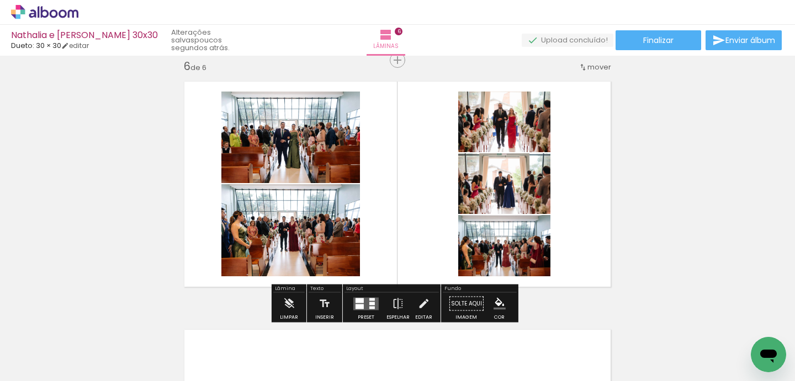
click at [363, 301] on quentale-layouter at bounding box center [365, 303] width 25 height 13
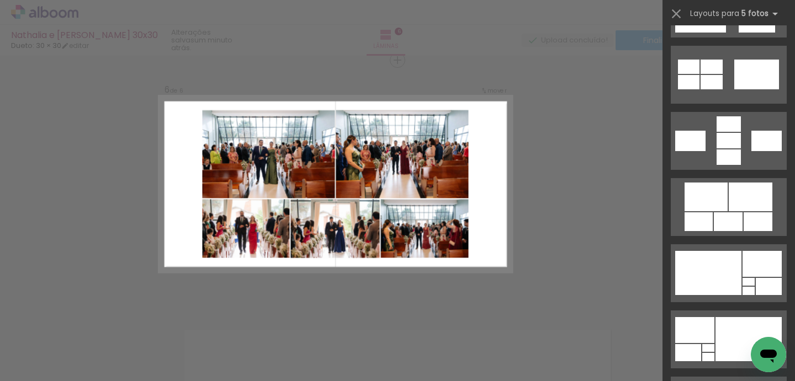
scroll to position [648, 0]
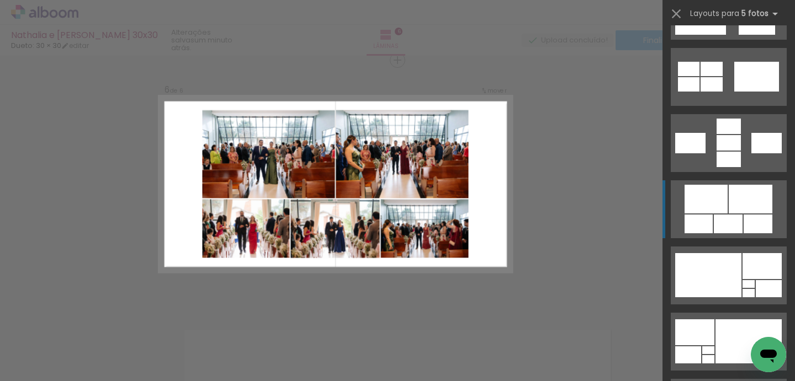
click at [737, 212] on div at bounding box center [750, 199] width 44 height 29
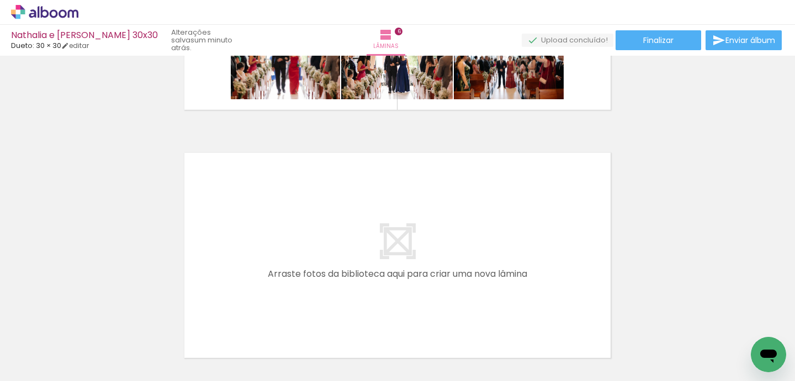
scroll to position [1436, 0]
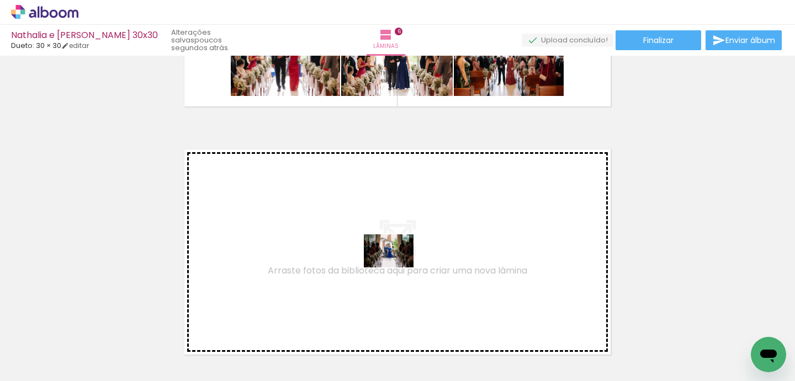
drag, startPoint x: 421, startPoint y: 347, endPoint x: 397, endPoint y: 268, distance: 82.6
click at [397, 268] on quentale-workspace at bounding box center [397, 190] width 795 height 381
